Goal: Check status: Check status

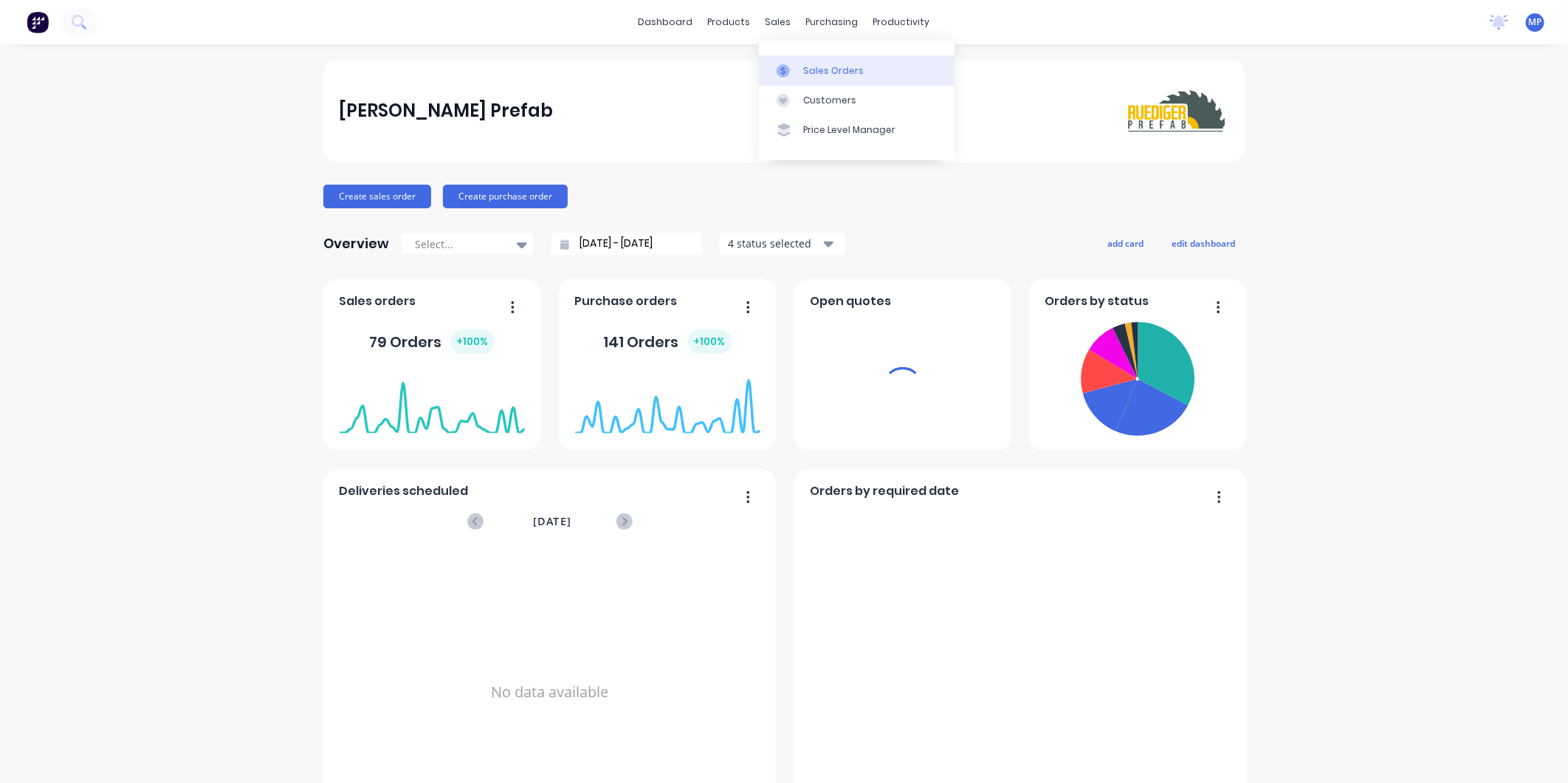
click at [801, 57] on link "Sales Orders" at bounding box center [857, 70] width 195 height 30
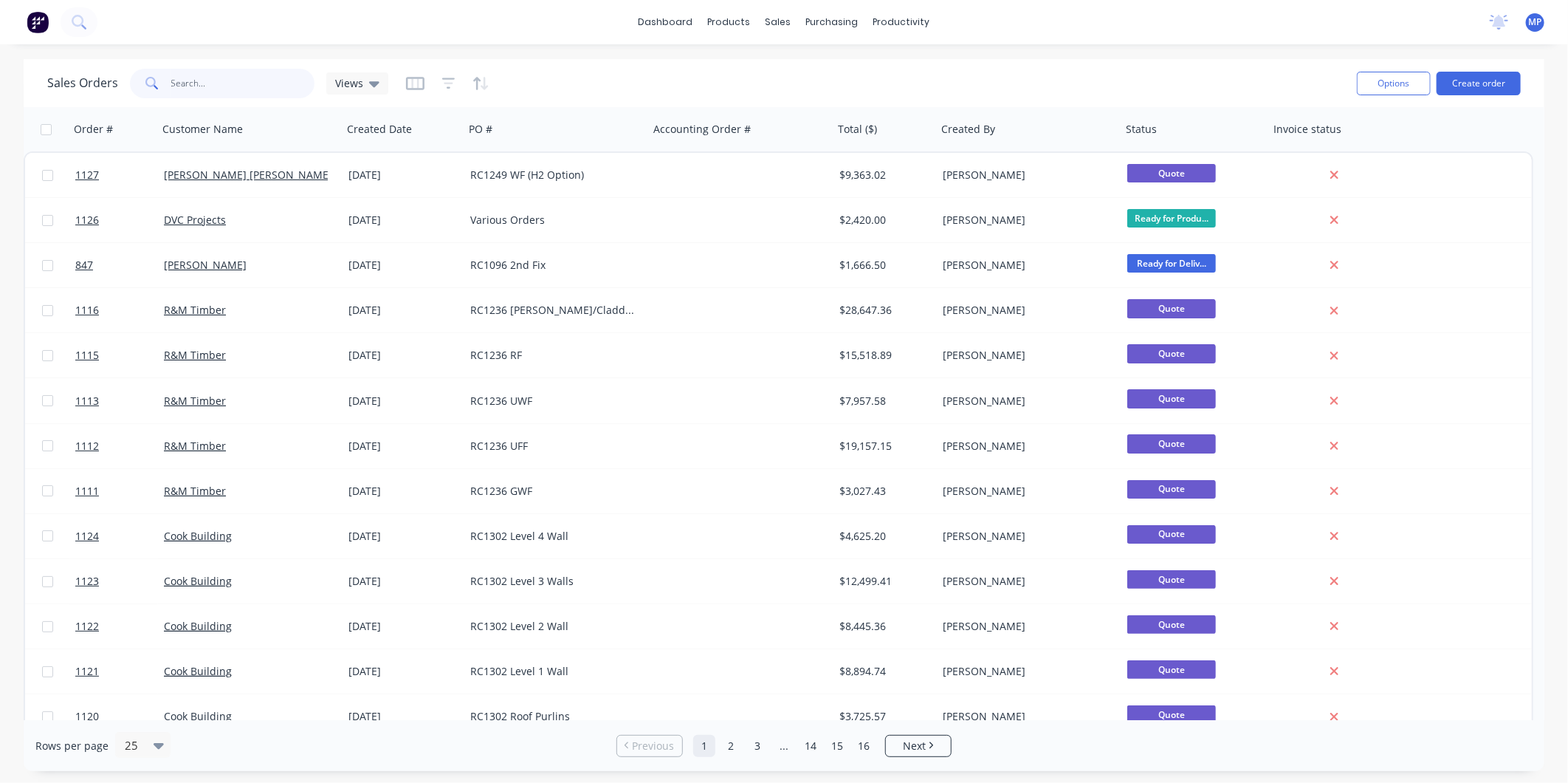
click at [194, 83] on input "text" at bounding box center [243, 84] width 144 height 30
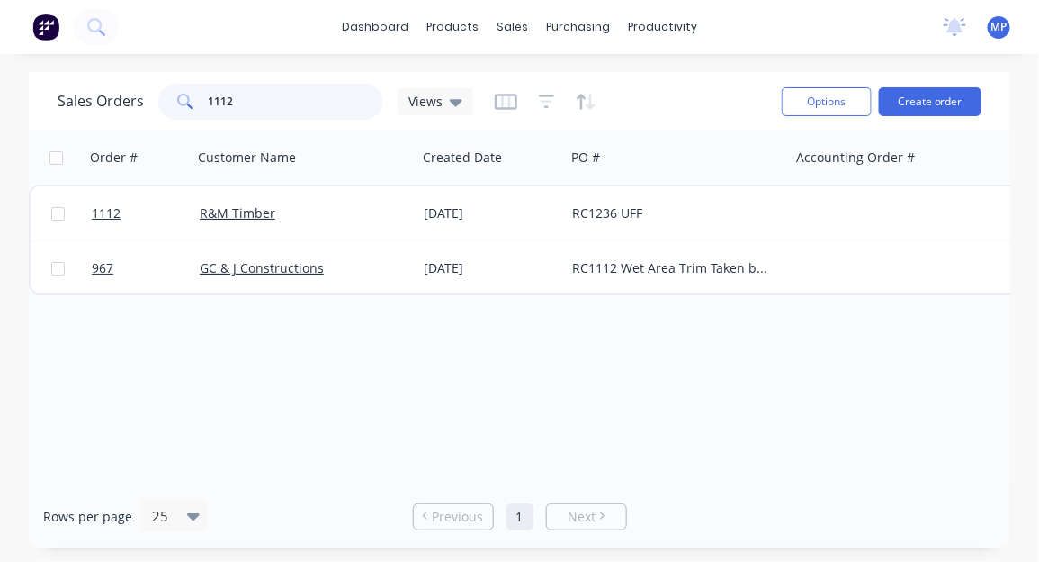
click at [256, 101] on input "1112" at bounding box center [296, 102] width 175 height 36
type input "1127"
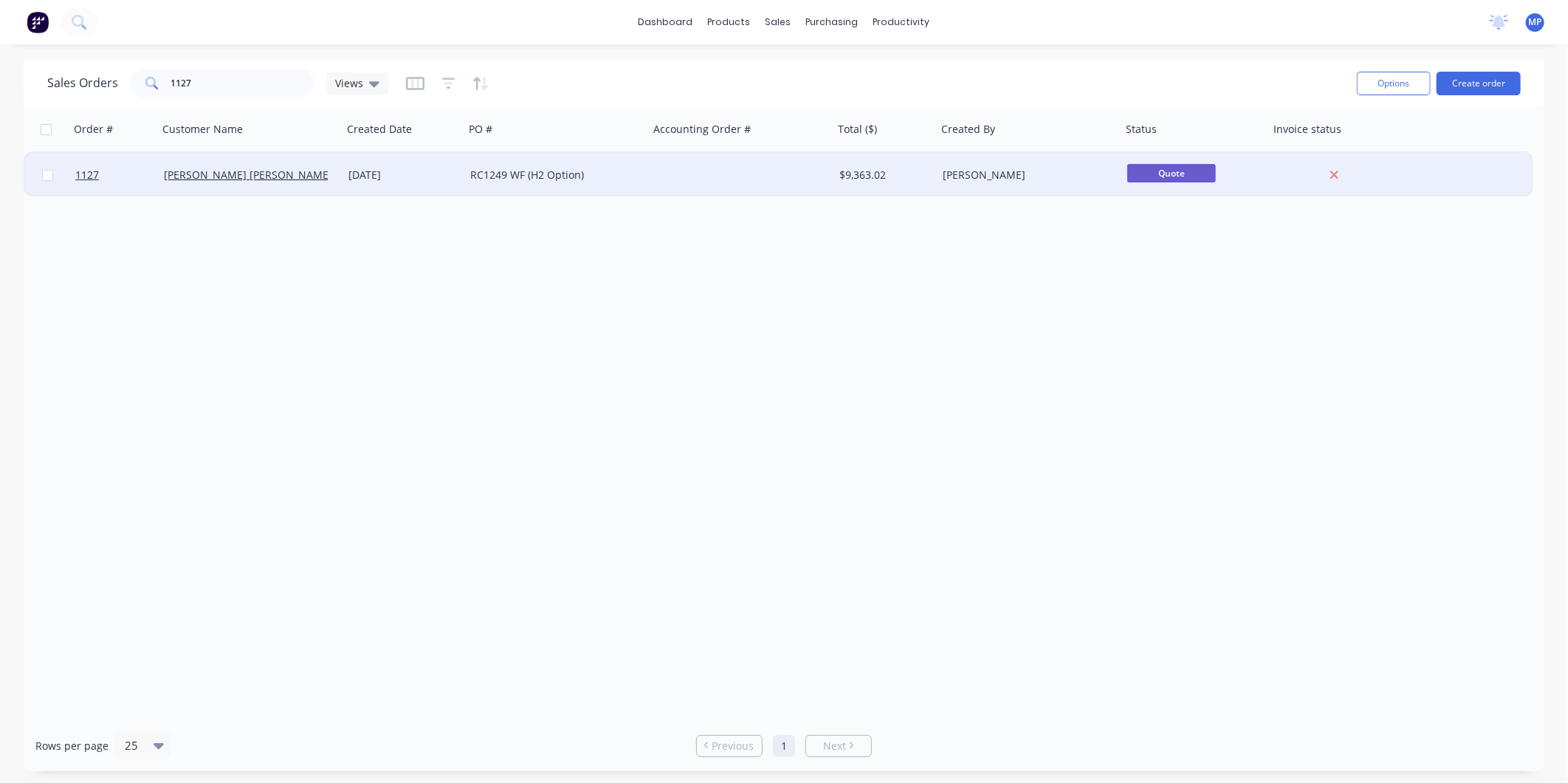
click at [512, 181] on div "RC1249 WF (H2 Option)" at bounding box center [556, 175] width 185 height 44
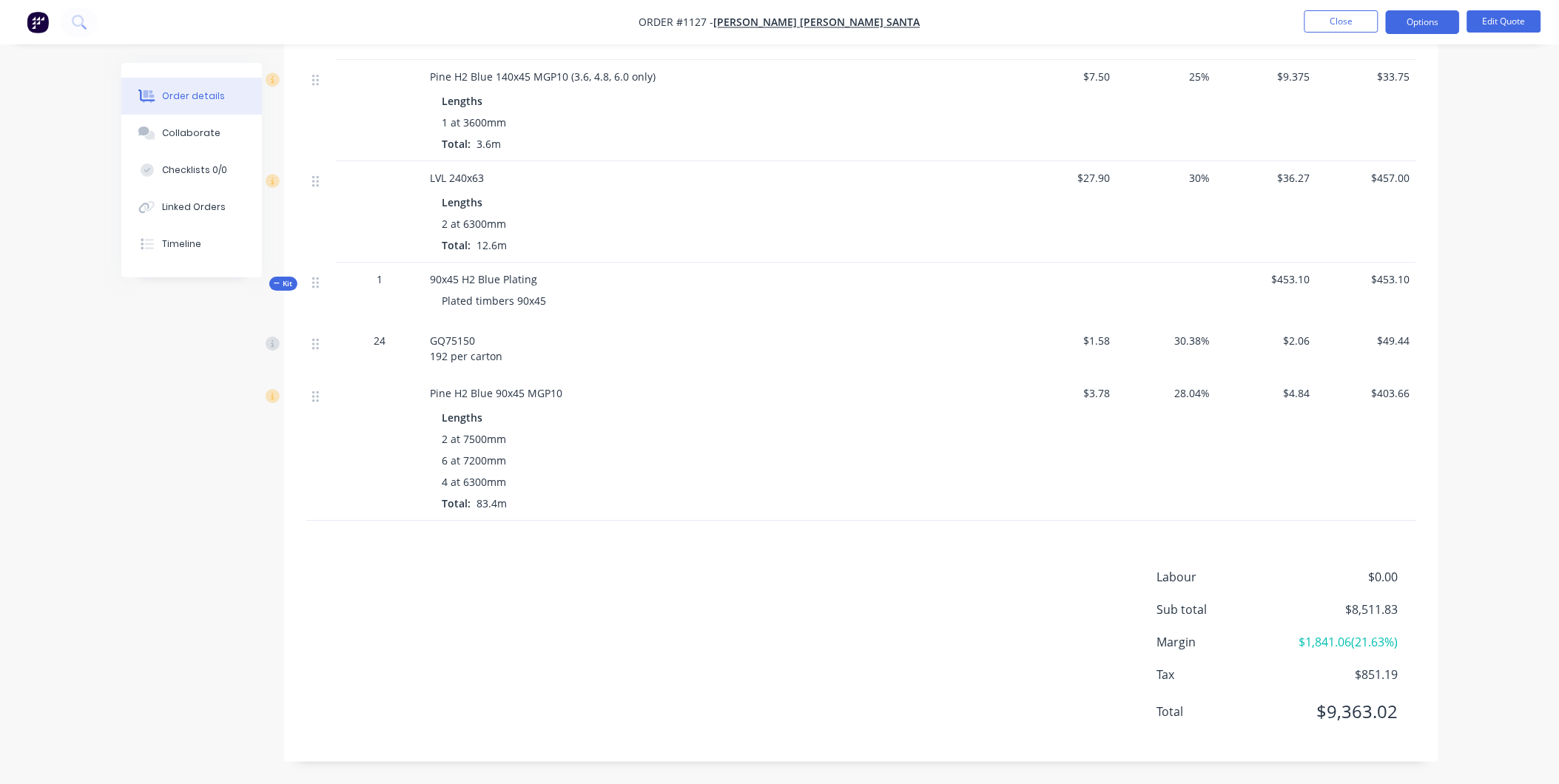
scroll to position [1518, 0]
